Goal: Information Seeking & Learning: Learn about a topic

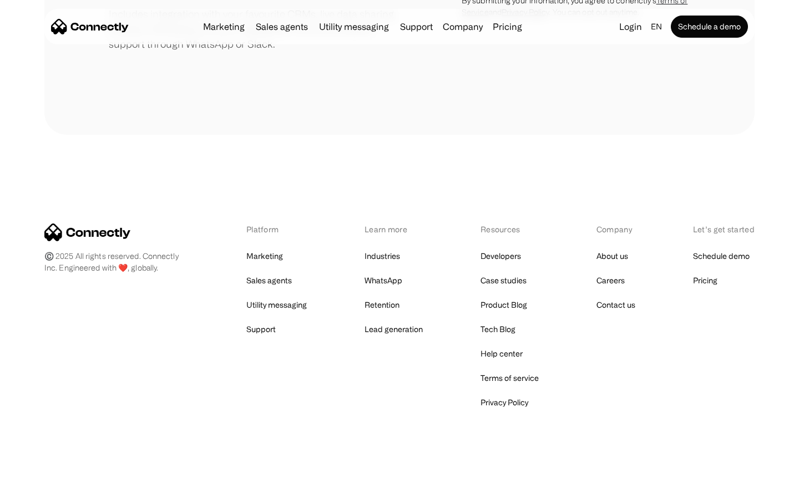
scroll to position [515, 0]
